Goal: Information Seeking & Learning: Understand process/instructions

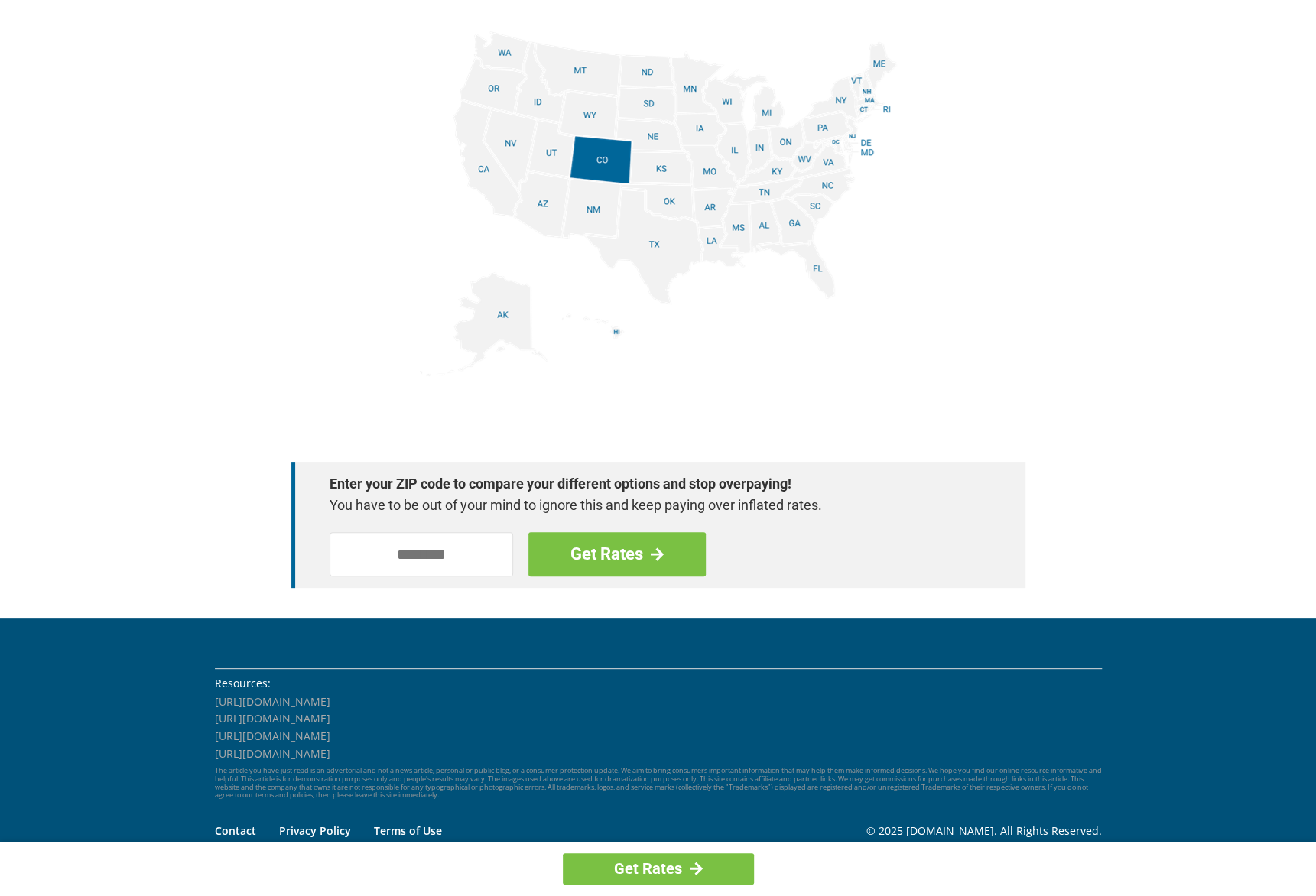
scroll to position [1899, 0]
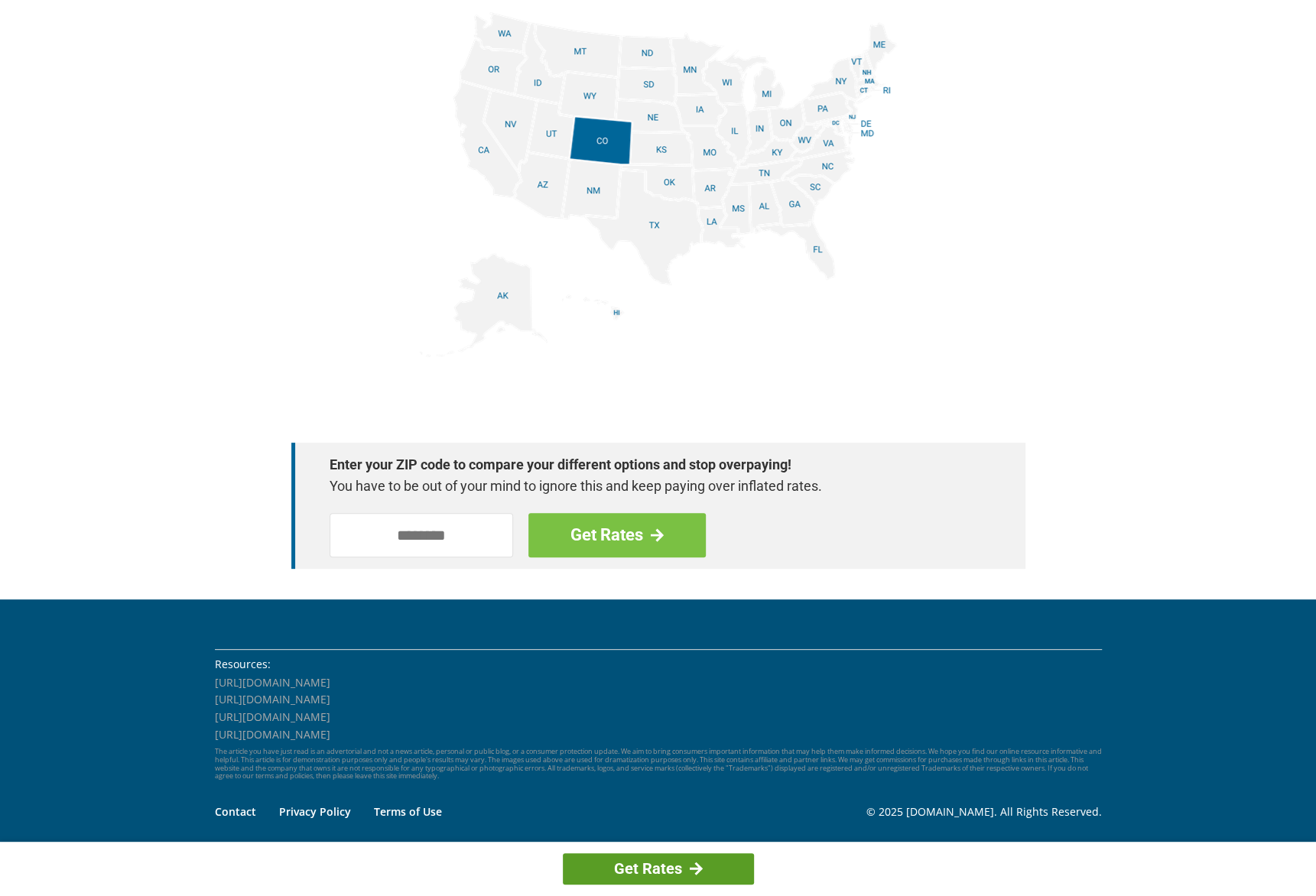
click at [656, 866] on link "Get Rates" at bounding box center [658, 869] width 191 height 31
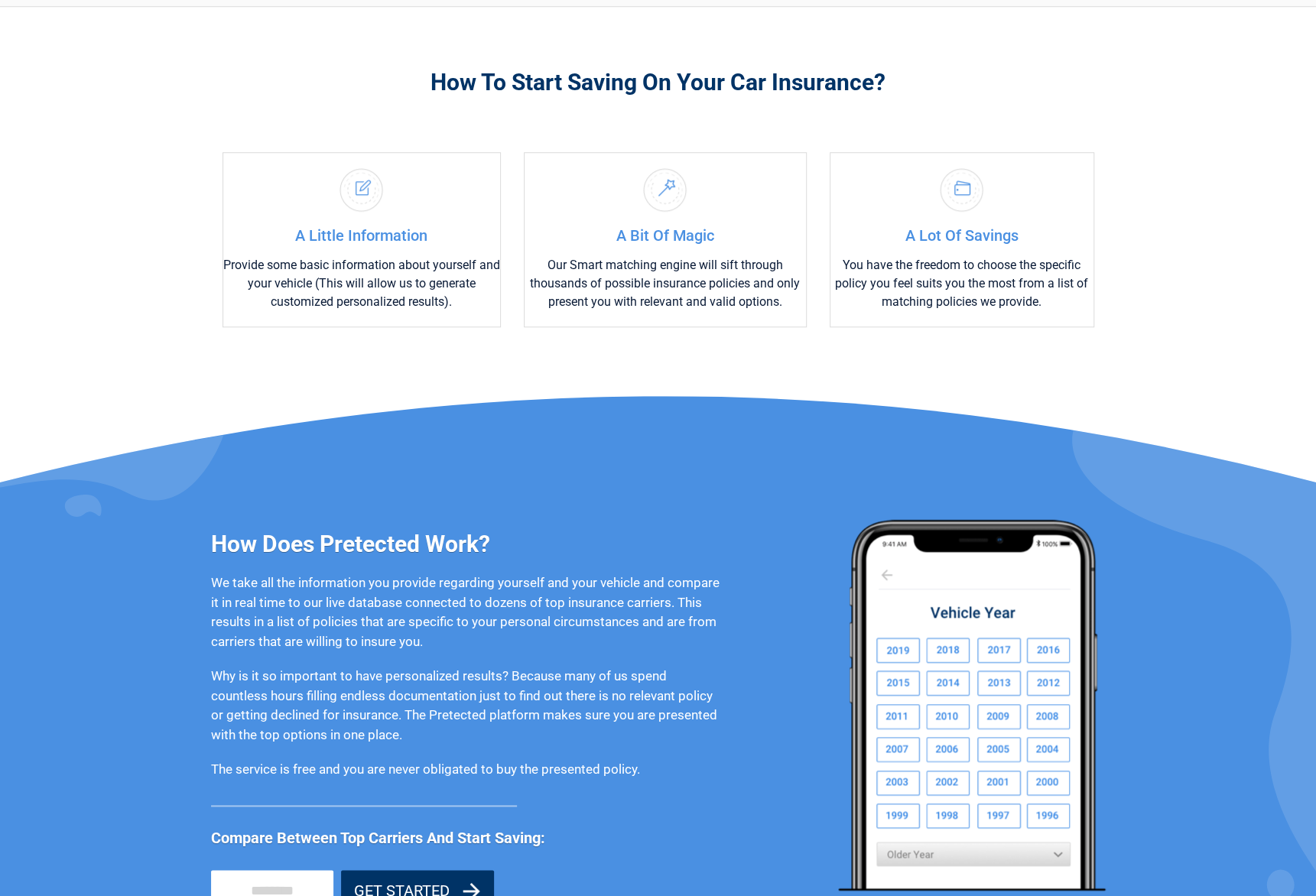
scroll to position [1080, 0]
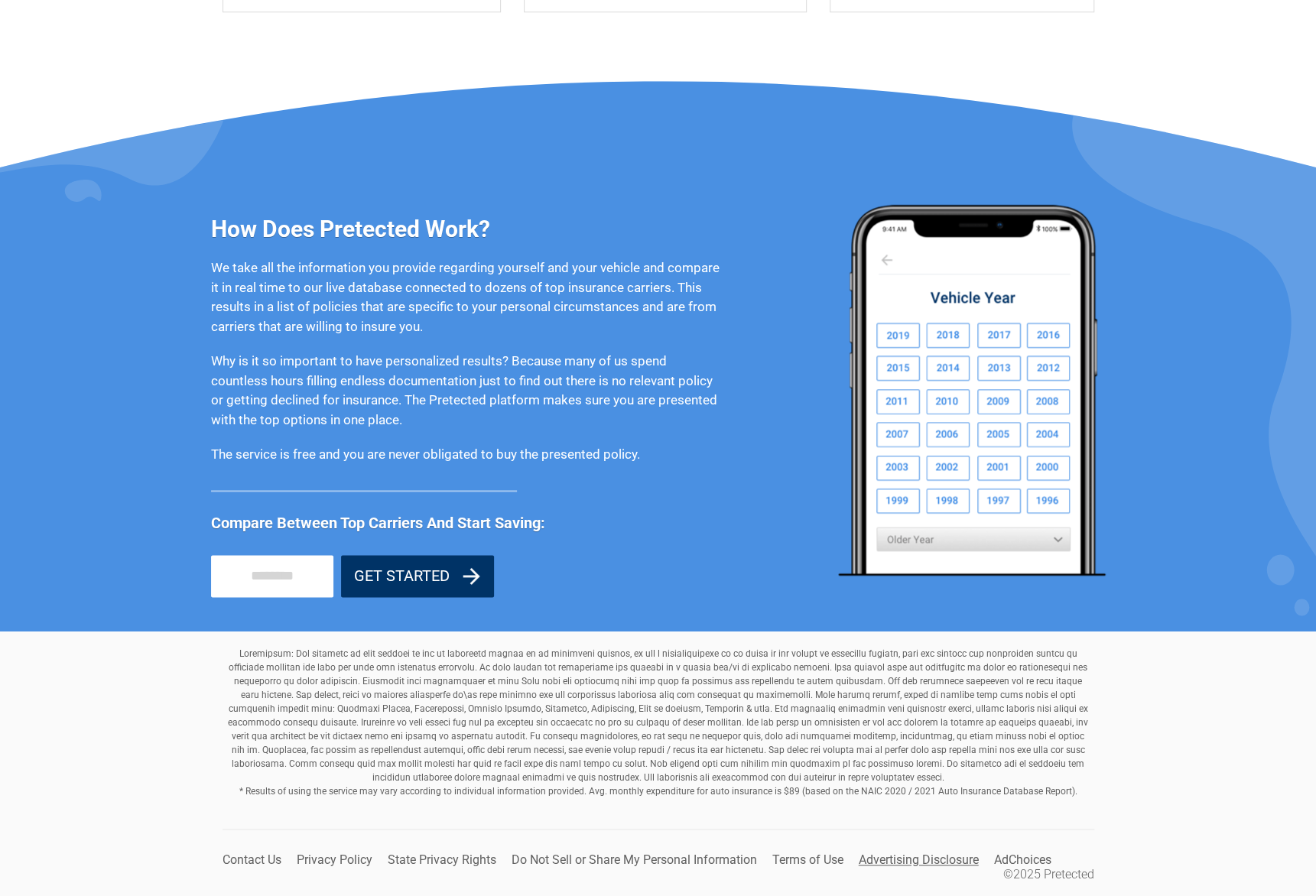
click at [908, 858] on link "Advertising Disclosure" at bounding box center [918, 860] width 120 height 15
